Goal: Transaction & Acquisition: Subscribe to service/newsletter

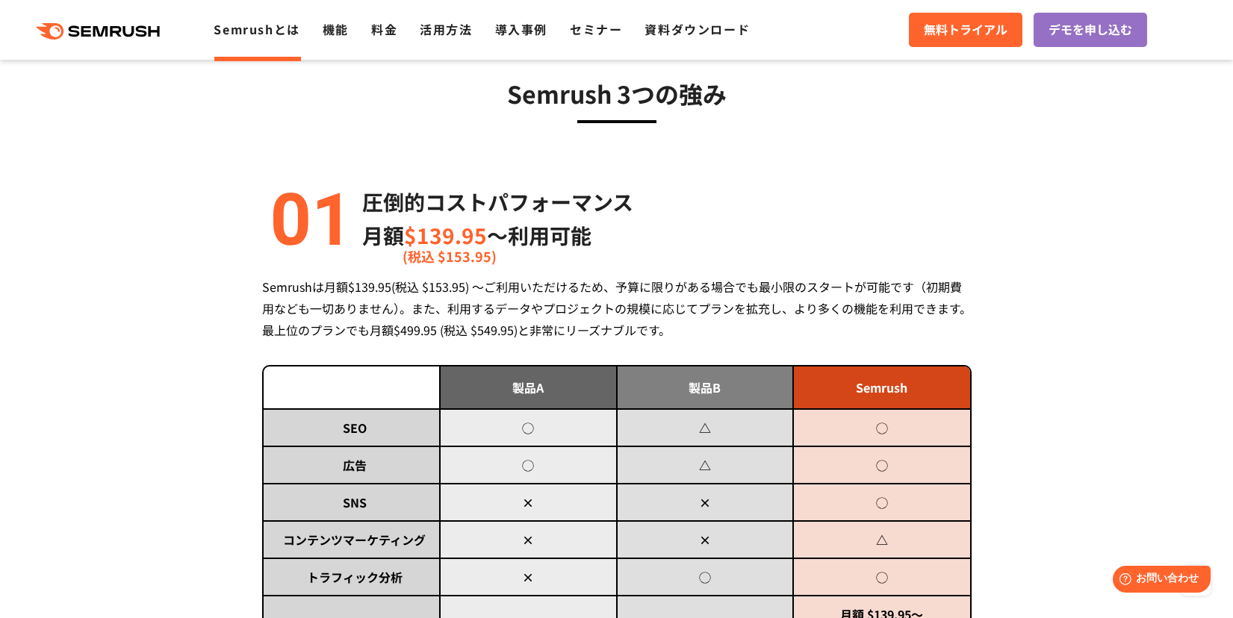
click at [364, 40] on div ".cls {fill: #FF642D;} .cls {fill: #FF642D;} Semrushとは 機能 料金 活用方法 導入事例 セミナー 資料ダウ…" at bounding box center [616, 29] width 1233 height 45
click at [373, 31] on link "料金" at bounding box center [384, 29] width 26 height 18
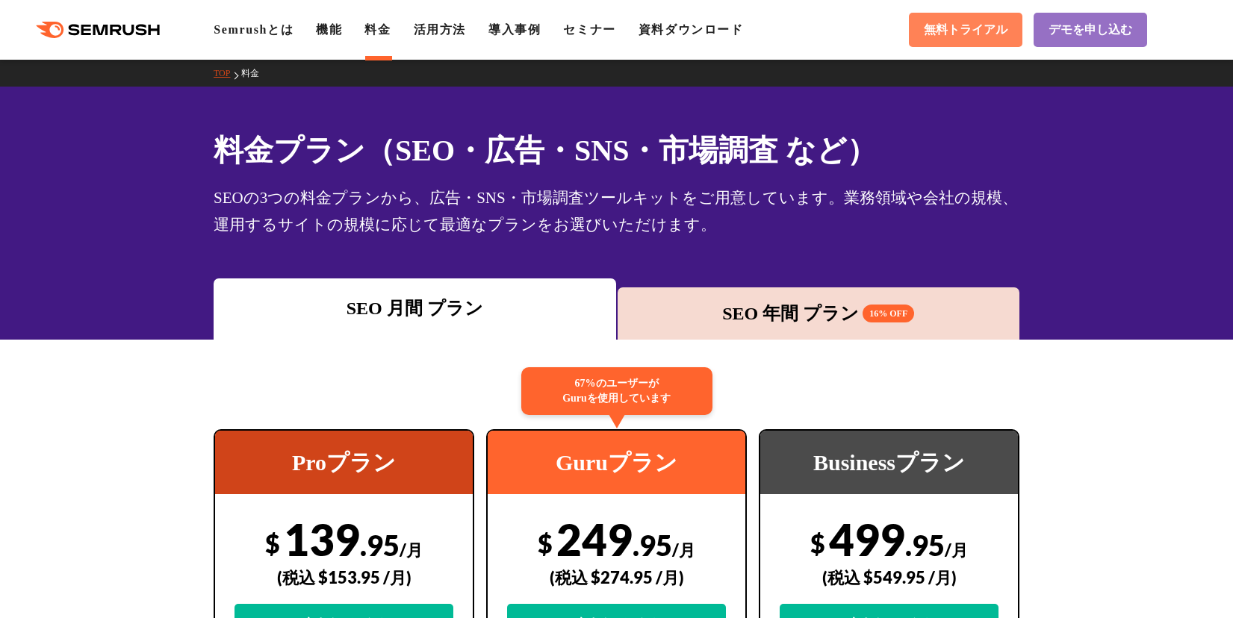
click at [973, 25] on span "無料トライアル" at bounding box center [966, 30] width 84 height 16
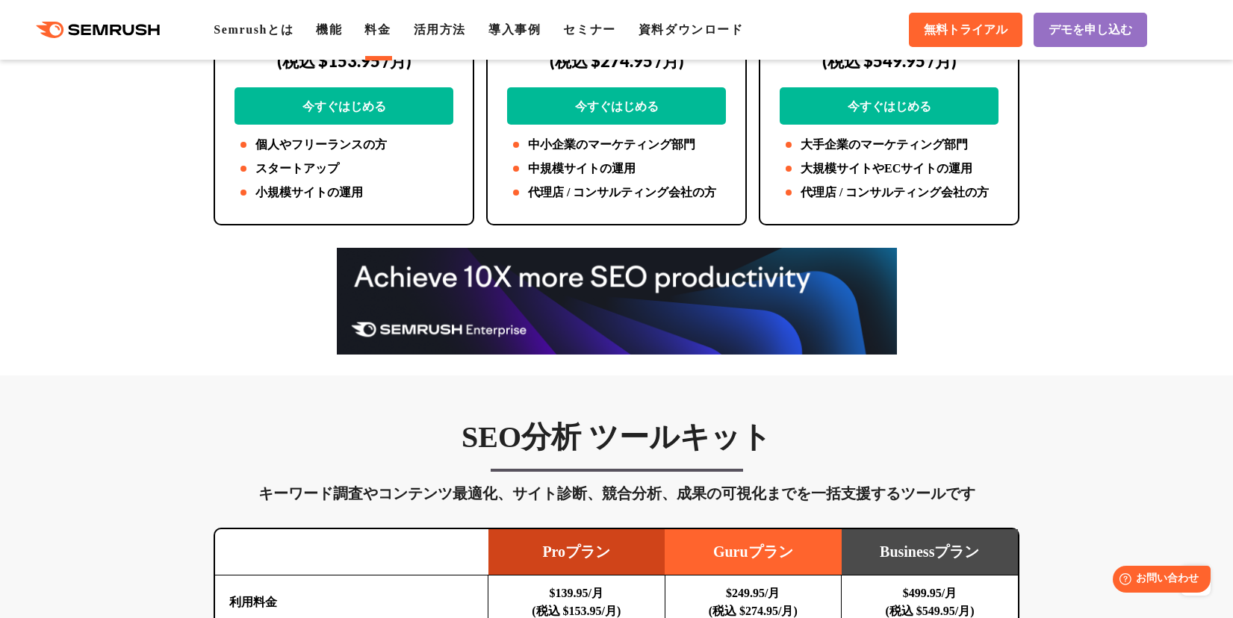
scroll to position [989, 0]
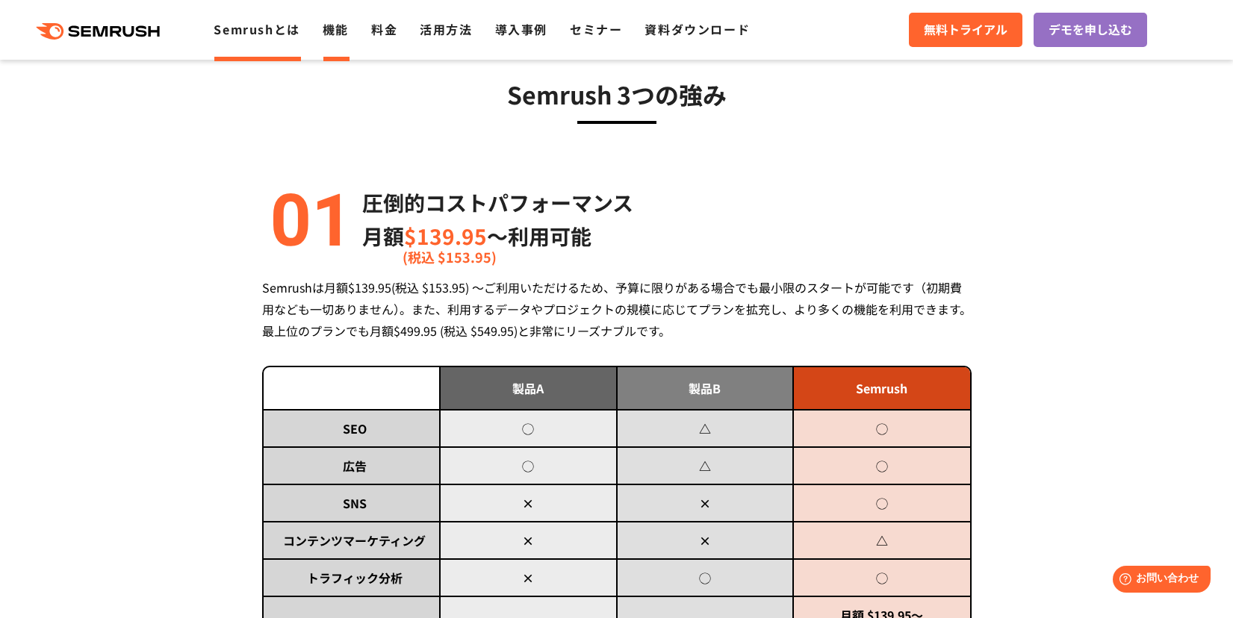
click at [336, 31] on link "機能" at bounding box center [336, 29] width 26 height 18
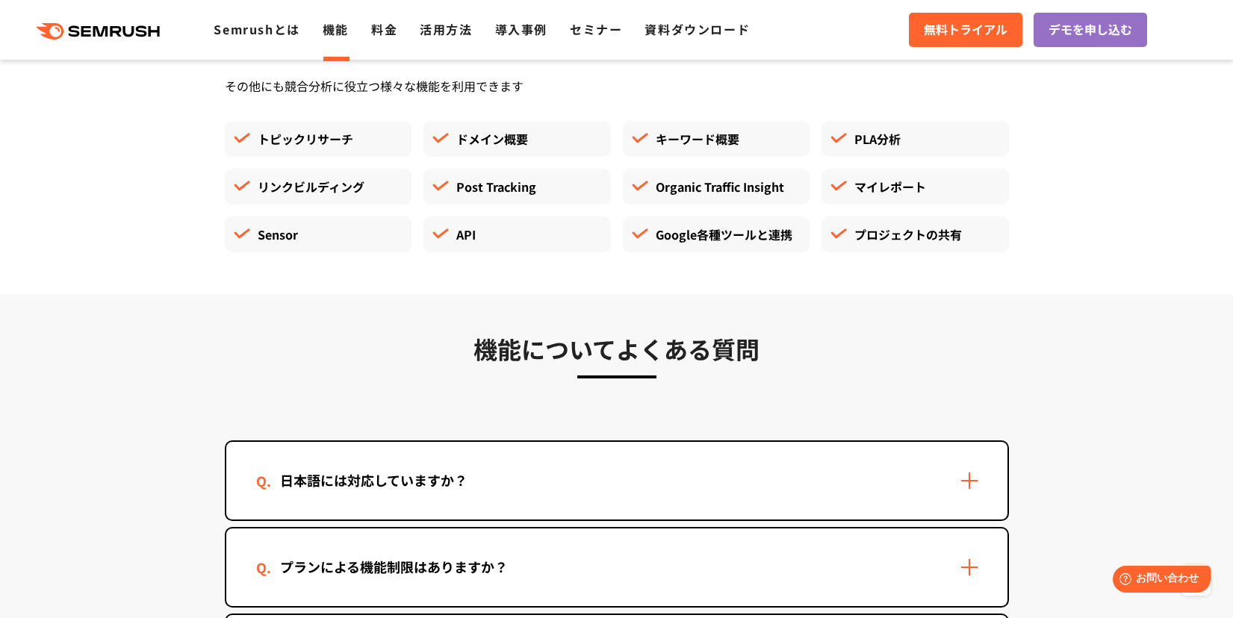
scroll to position [4392, 0]
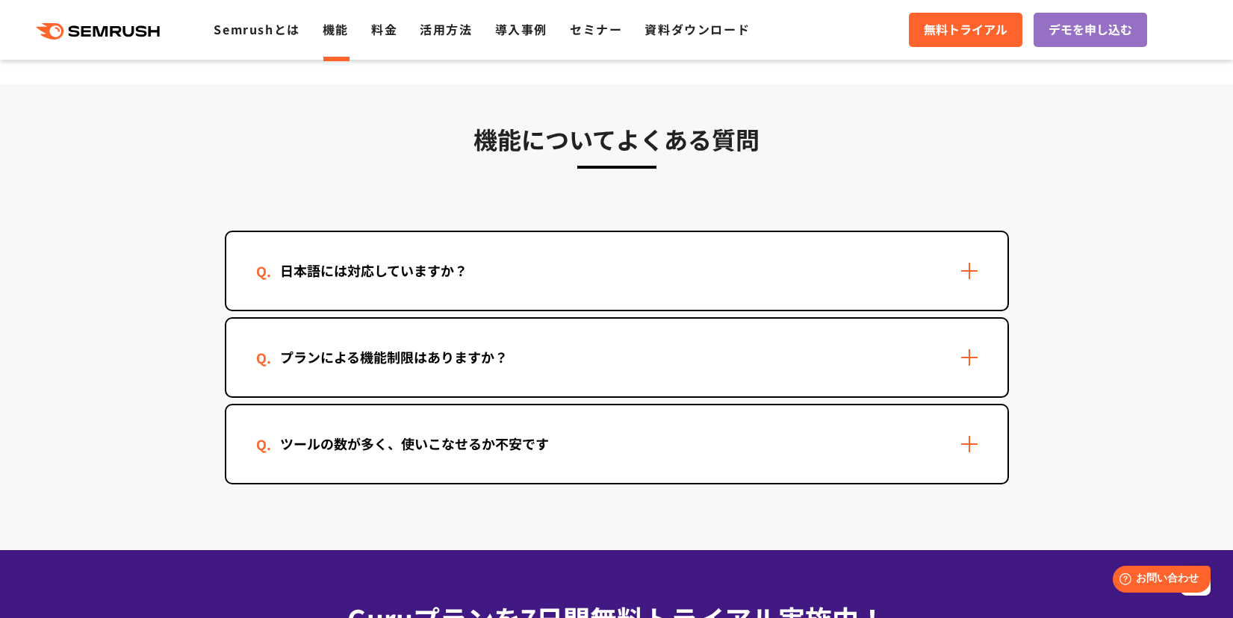
click at [661, 261] on div "日本語には対応していますか？" at bounding box center [616, 271] width 781 height 78
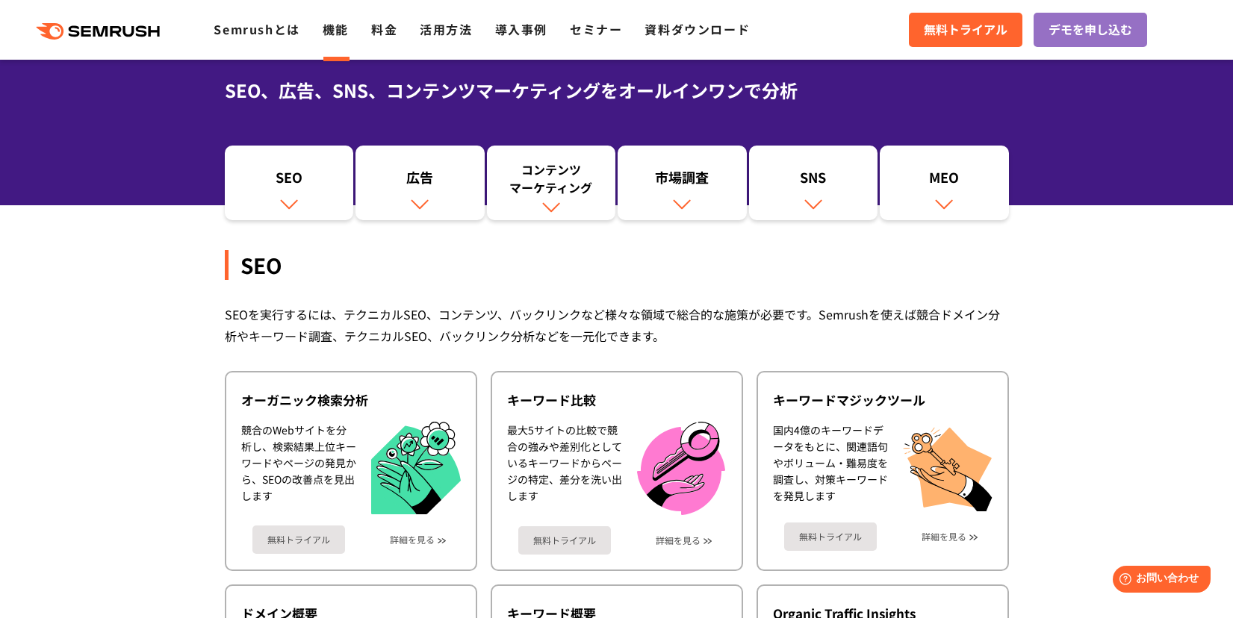
scroll to position [297, 0]
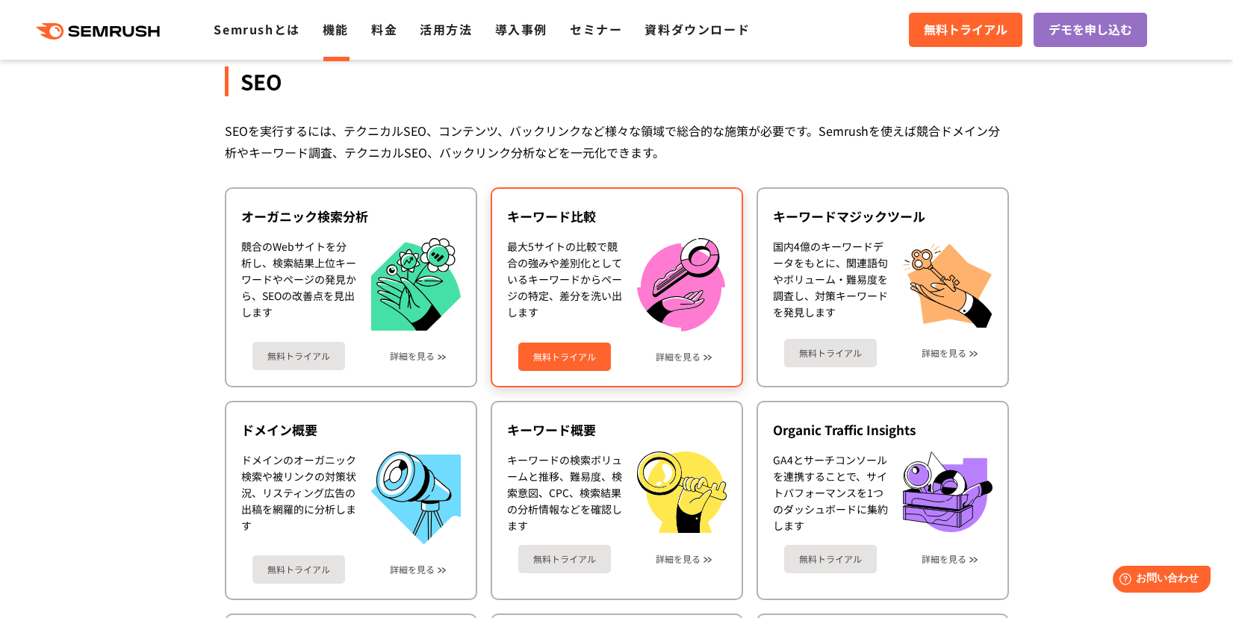
click at [700, 361] on div "無料トライアル 詳細を見る" at bounding box center [617, 352] width 220 height 40
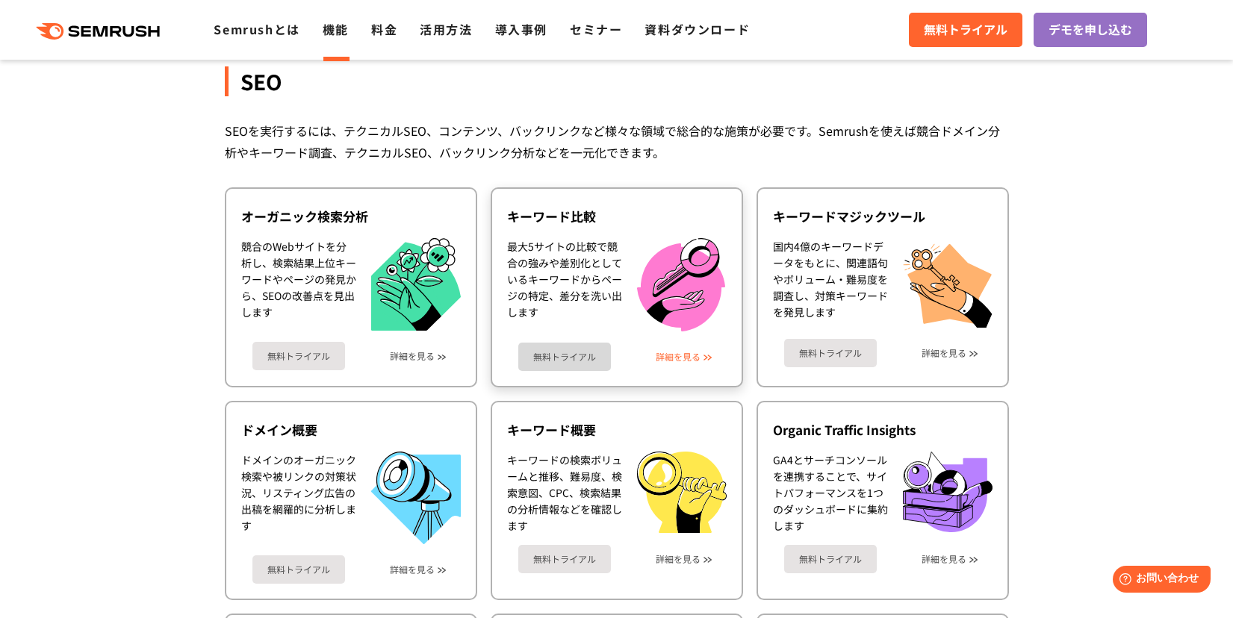
click at [696, 357] on link "詳細を見る" at bounding box center [678, 357] width 45 height 10
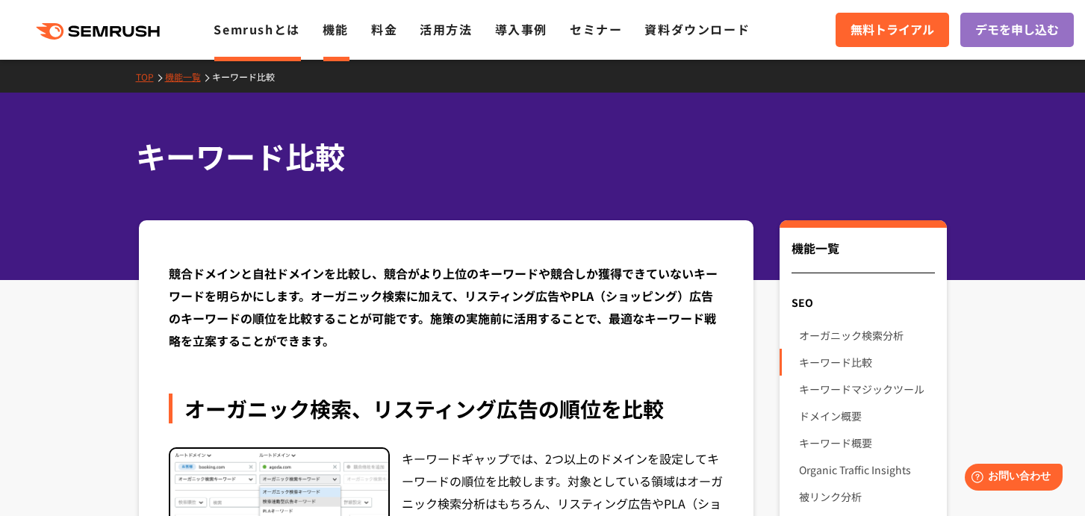
click at [264, 24] on link "Semrushとは" at bounding box center [257, 29] width 86 height 18
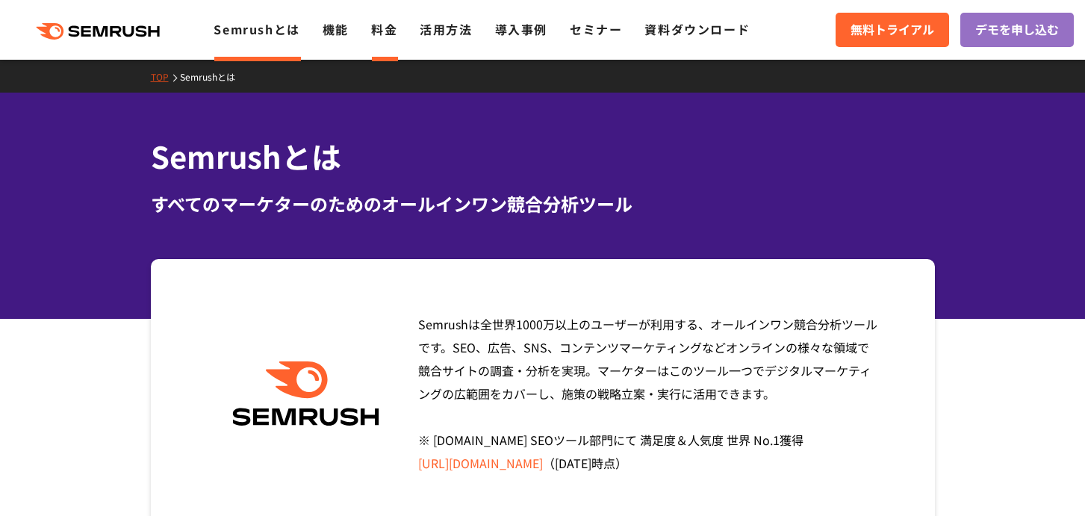
click at [386, 28] on link "料金" at bounding box center [384, 29] width 26 height 18
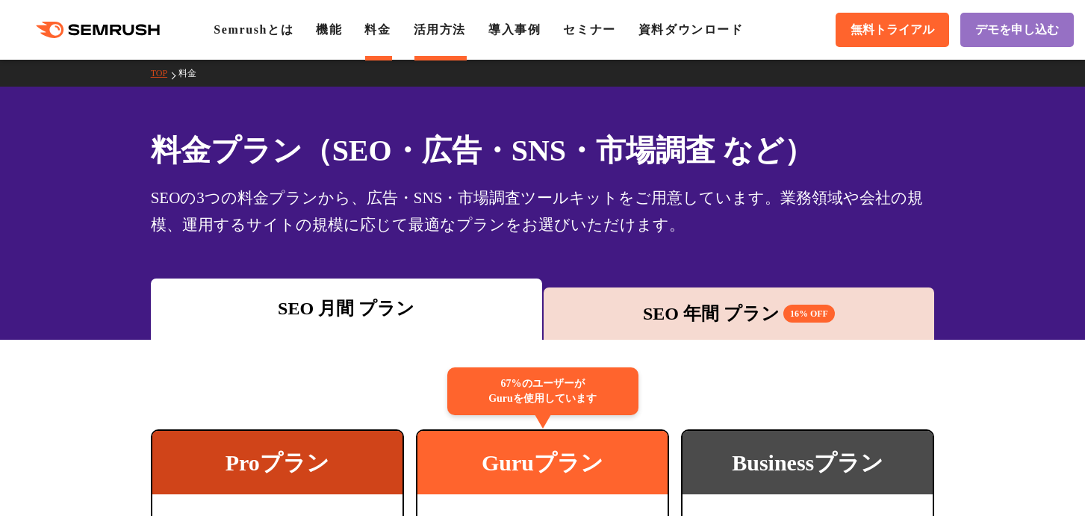
click at [464, 22] on li "活用方法" at bounding box center [440, 30] width 52 height 18
click at [459, 34] on link "活用方法" at bounding box center [440, 29] width 52 height 13
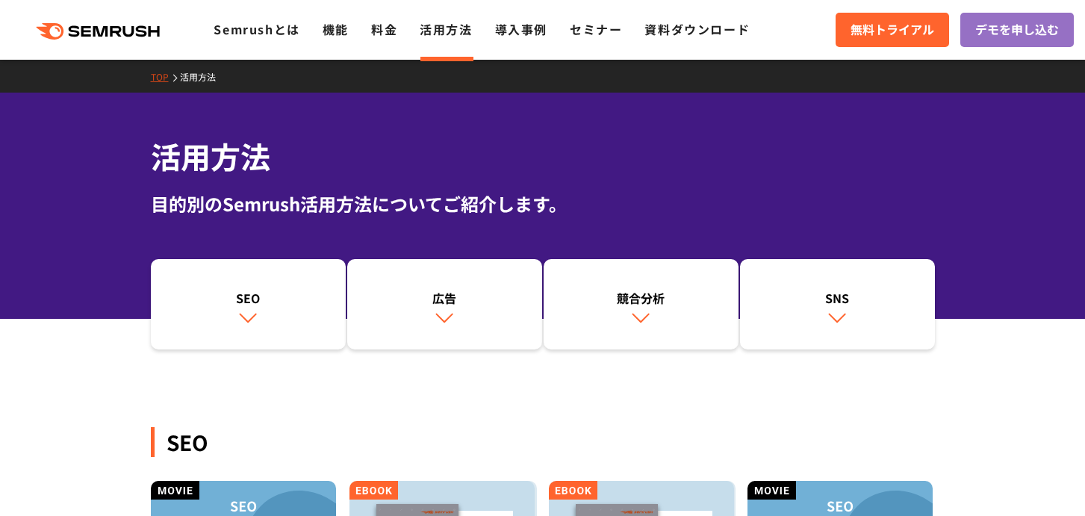
click at [358, 37] on ul "Semrushとは 機能 料金 活用方法 導入事例 セミナー 資料ダウンロード" at bounding box center [493, 29] width 559 height 19
click at [338, 36] on link "機能" at bounding box center [336, 29] width 26 height 18
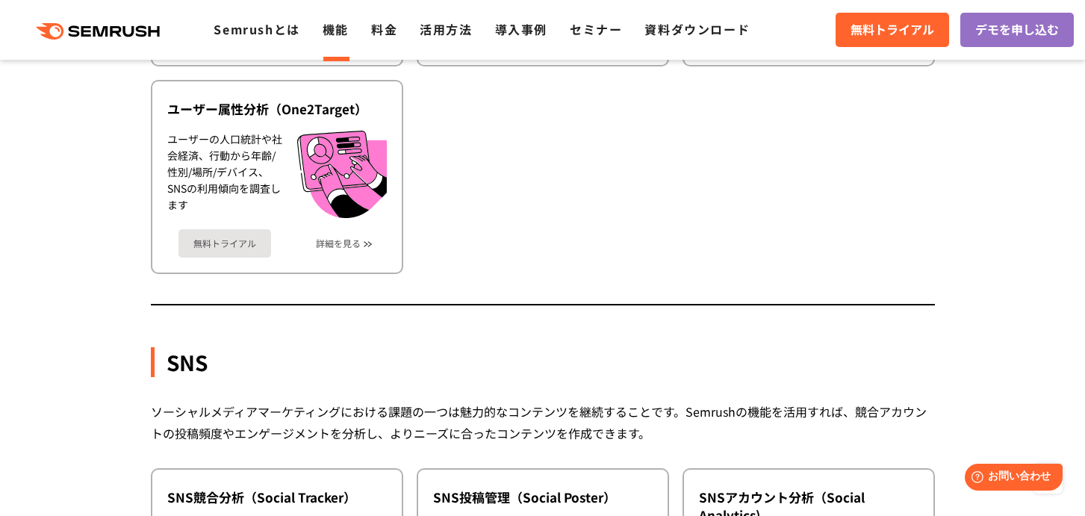
scroll to position [2915, 0]
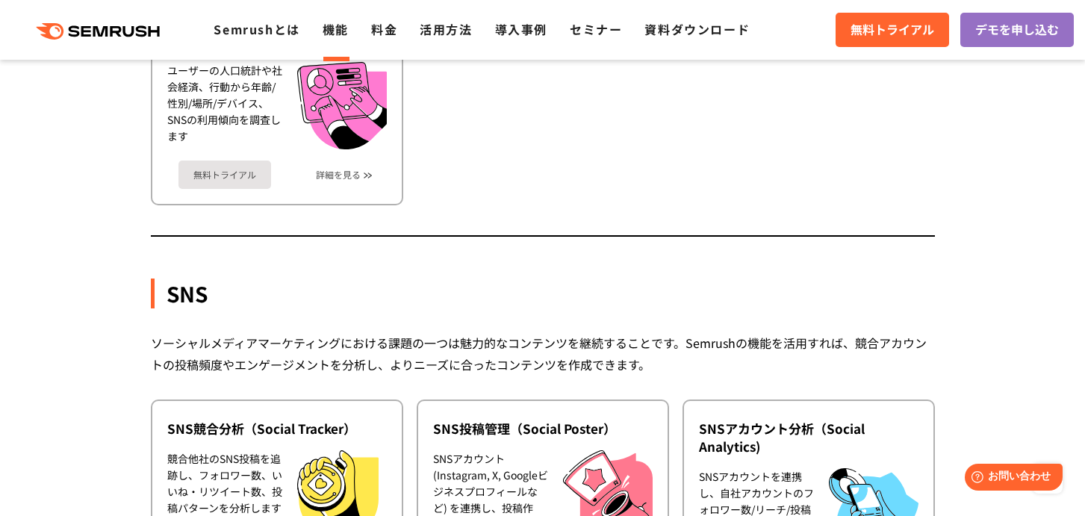
click at [889, 12] on div ".cls {fill: #FF642D;} .cls {fill: #FF642D;} Semrushとは 機能 料金 活用方法 導入事例 セミナー 資料ダウ…" at bounding box center [542, 29] width 1085 height 45
click at [893, 27] on span "無料トライアル" at bounding box center [893, 29] width 84 height 19
